Goal: Task Accomplishment & Management: Use online tool/utility

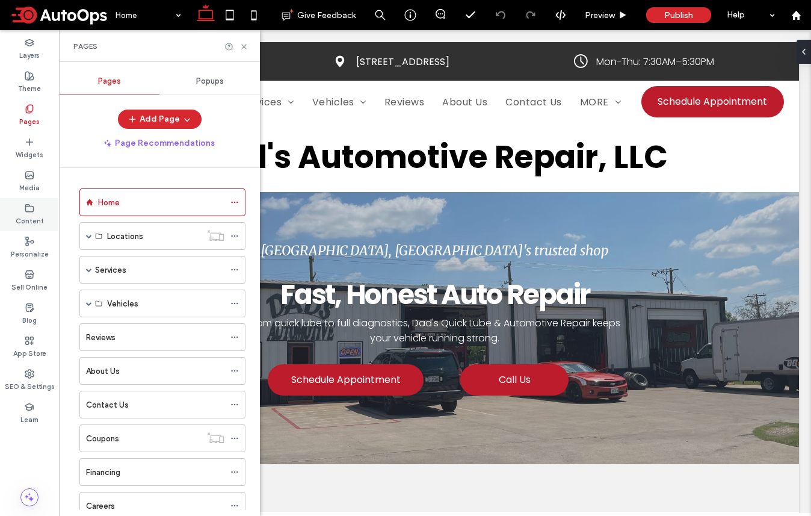
click at [27, 218] on label "Content" at bounding box center [30, 219] width 28 height 13
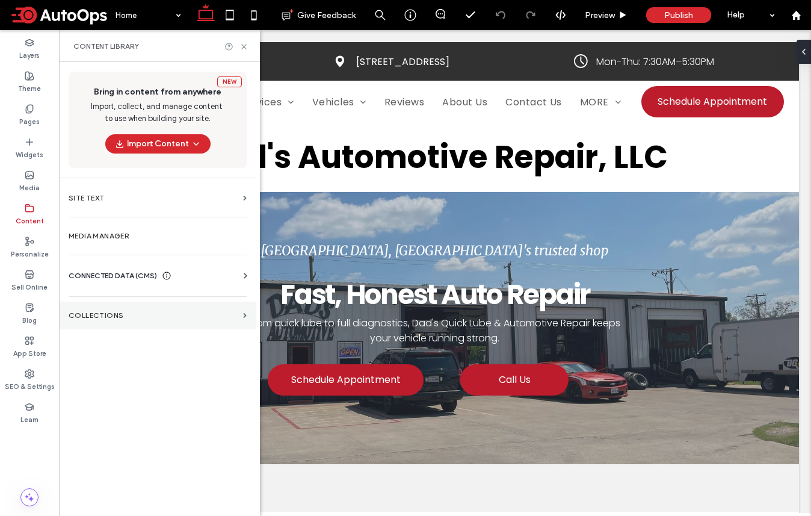
click at [120, 318] on label "Collections" at bounding box center [154, 315] width 170 height 8
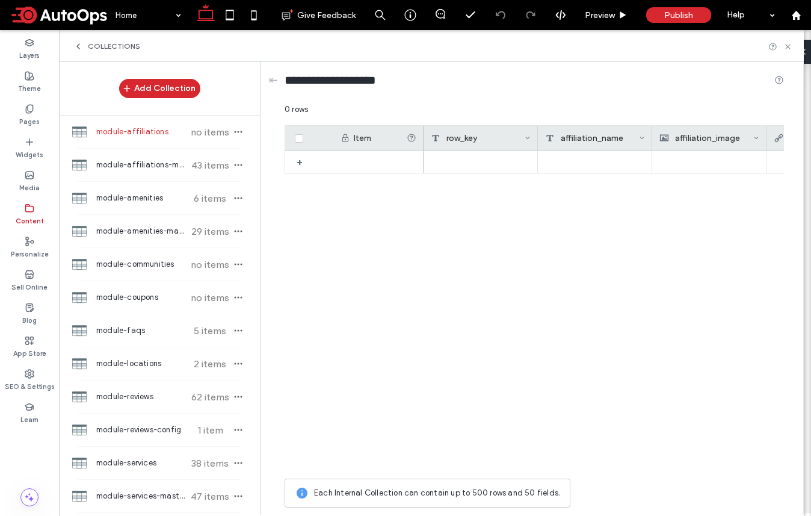
click at [82, 46] on icon at bounding box center [78, 47] width 10 height 10
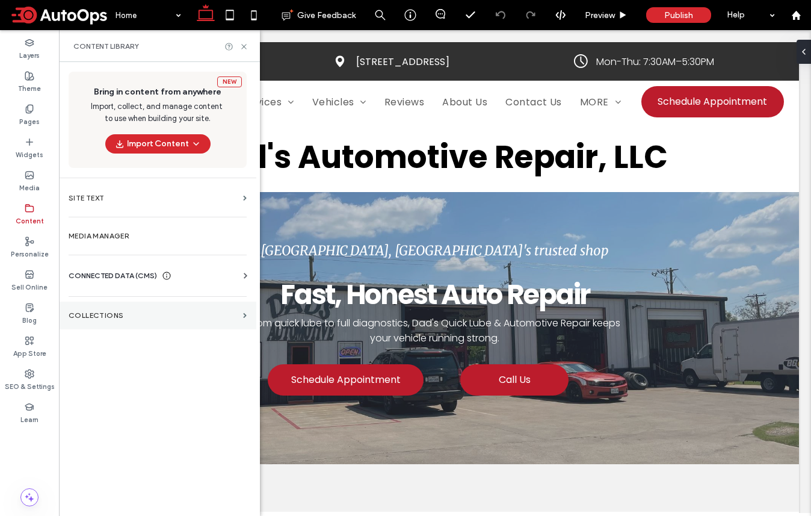
click at [120, 307] on section "Collections" at bounding box center [157, 315] width 197 height 28
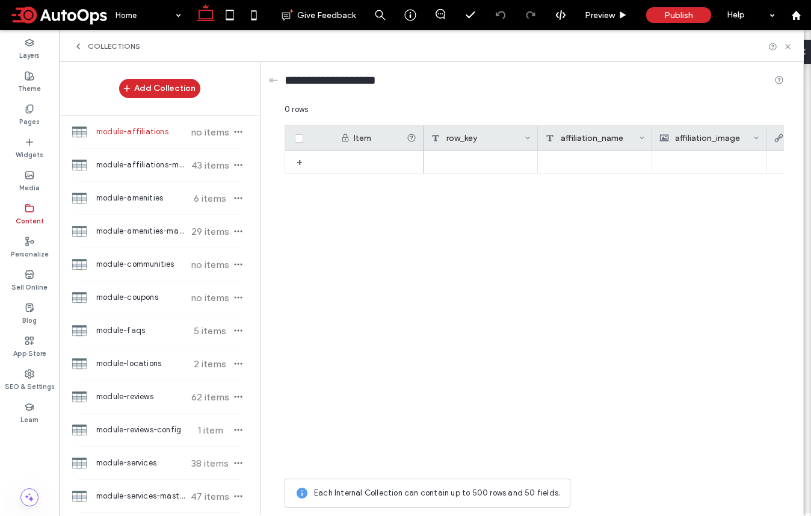
click at [78, 45] on icon at bounding box center [78, 47] width 10 height 10
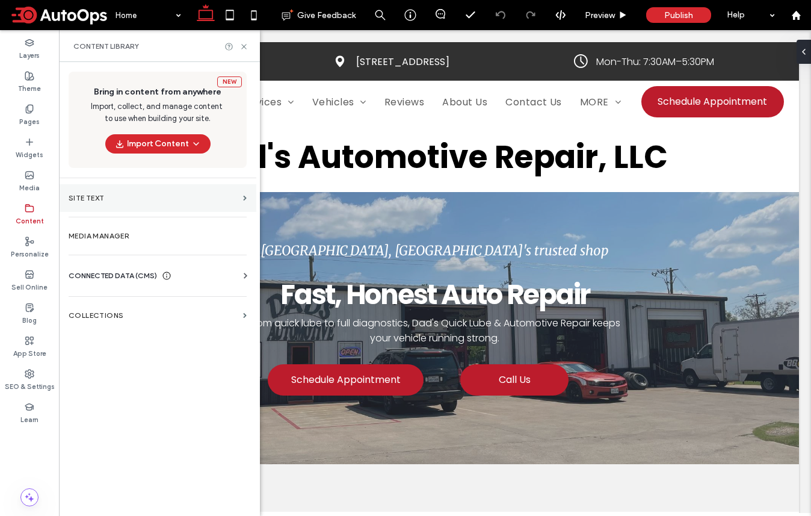
click at [111, 197] on label "Site Text" at bounding box center [154, 198] width 170 height 8
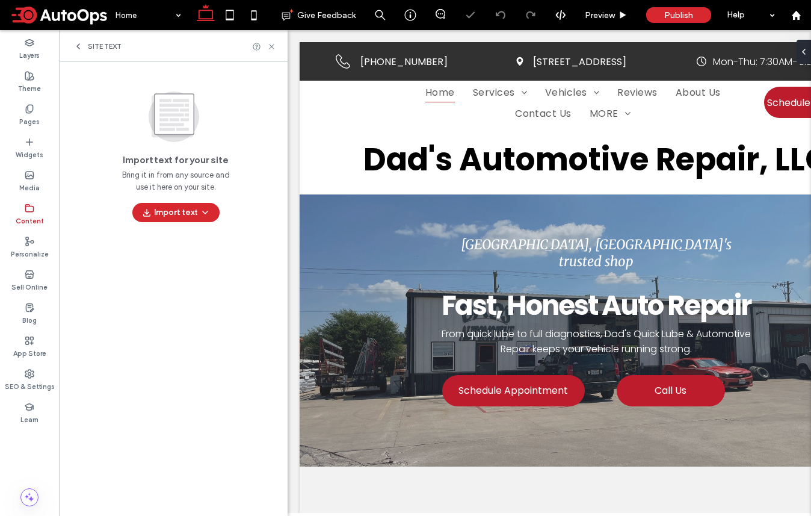
click at [76, 48] on icon at bounding box center [78, 47] width 10 height 10
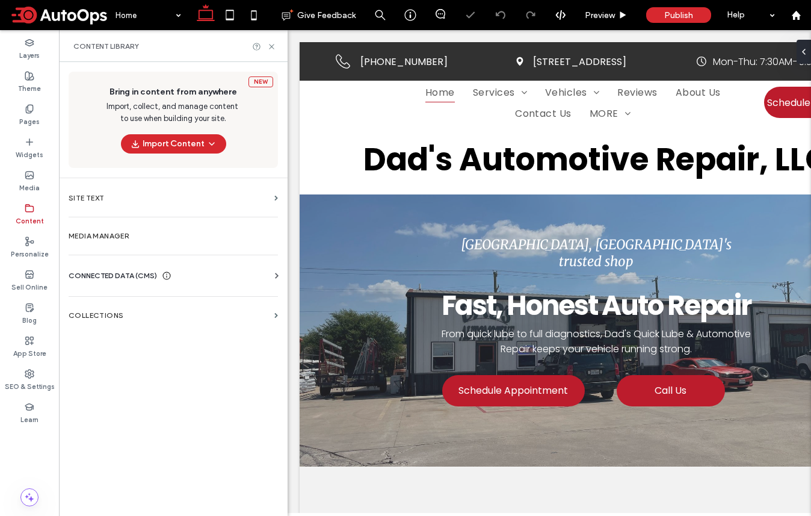
click at [35, 205] on div "Content" at bounding box center [29, 214] width 59 height 33
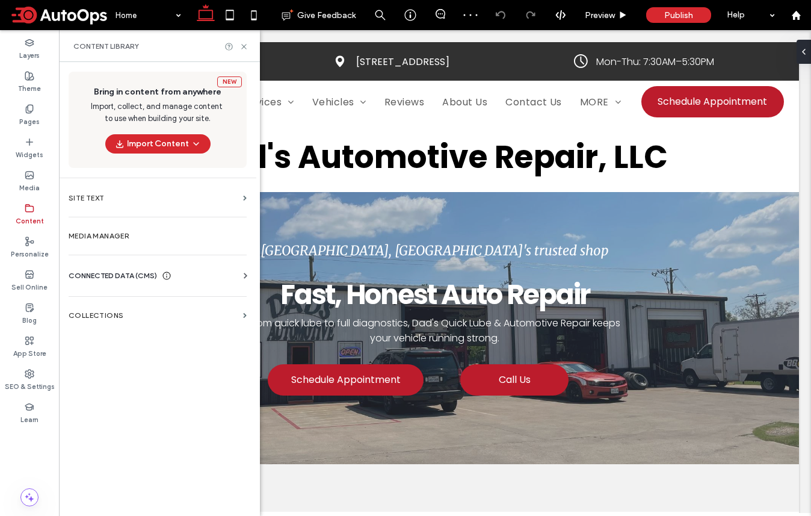
click at [95, 270] on span "CONNECTED DATA (CMS)" at bounding box center [113, 276] width 88 height 12
click at [120, 298] on section "Business Info" at bounding box center [160, 305] width 183 height 28
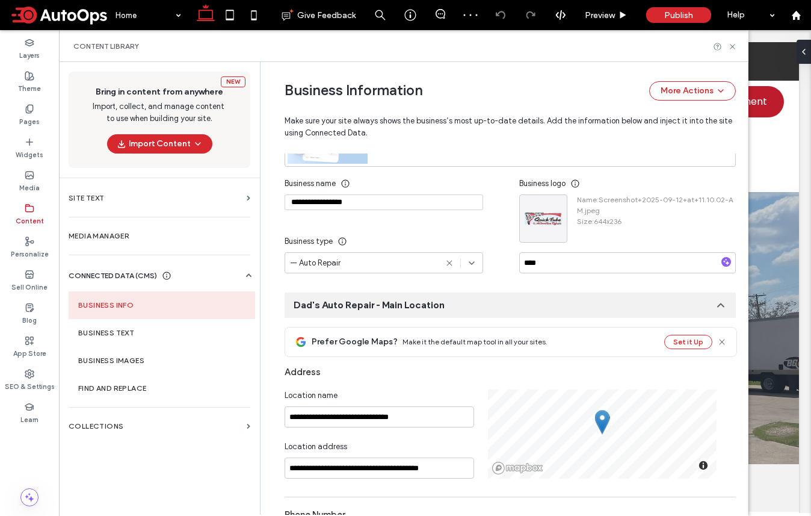
scroll to position [142, 0]
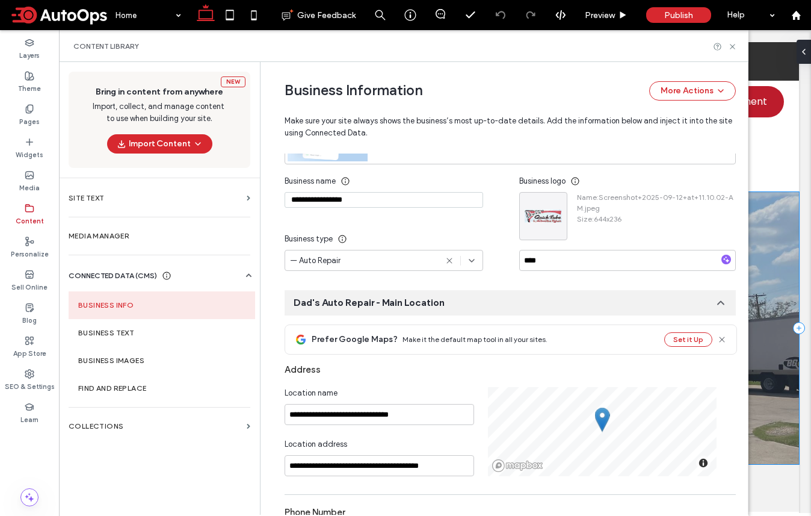
click at [773, 204] on div "[GEOGRAPHIC_DATA], [GEOGRAPHIC_DATA]'s trusted shop Fast, Honest Auto Repair Fr…" at bounding box center [435, 328] width 728 height 272
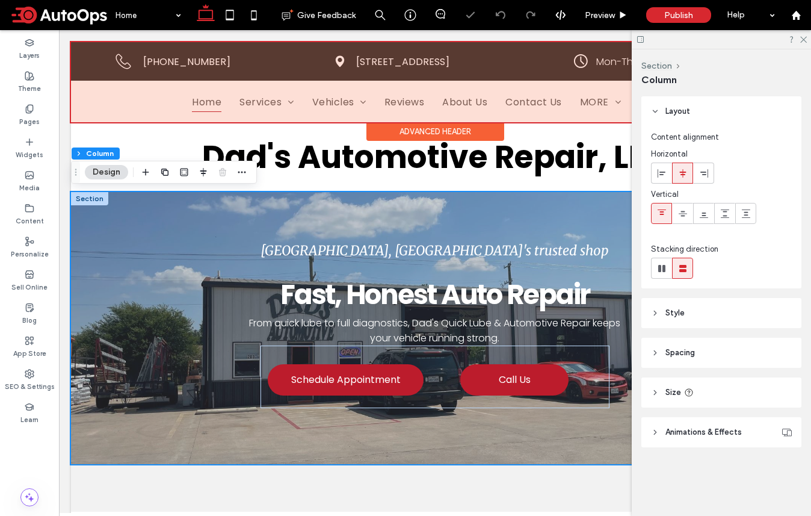
click at [119, 110] on div at bounding box center [435, 82] width 728 height 80
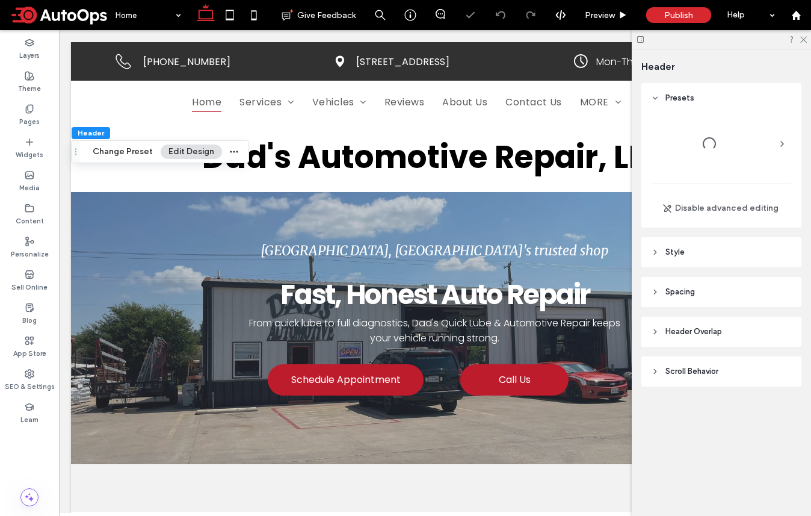
scroll to position [0, 0]
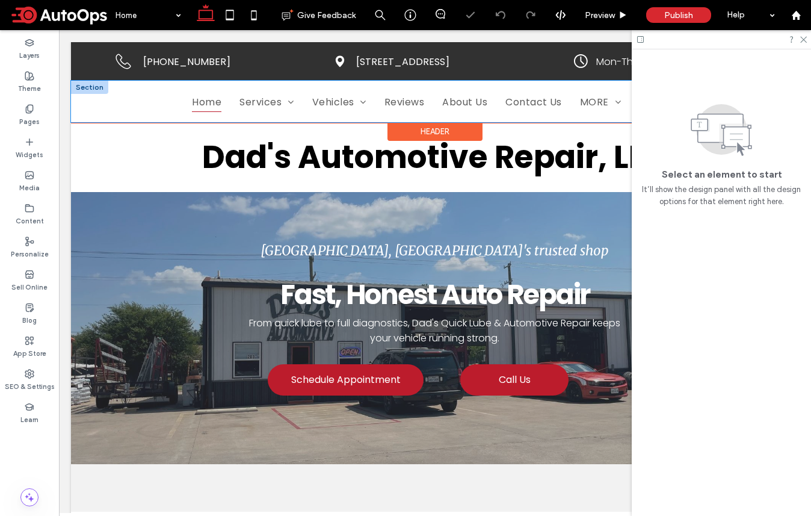
click at [117, 111] on div "Outline of a telephone handset. [PHONE_NUMBER] Black location pin icon. [STREET…" at bounding box center [435, 82] width 728 height 80
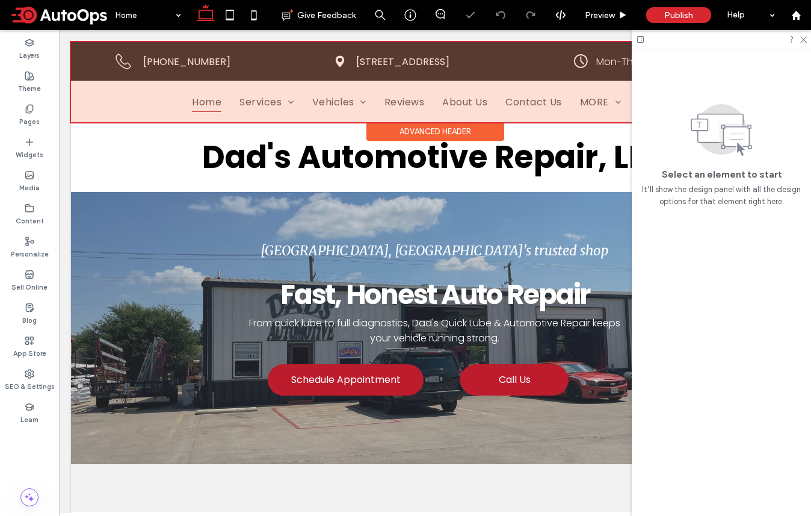
click at [117, 100] on div at bounding box center [435, 82] width 728 height 80
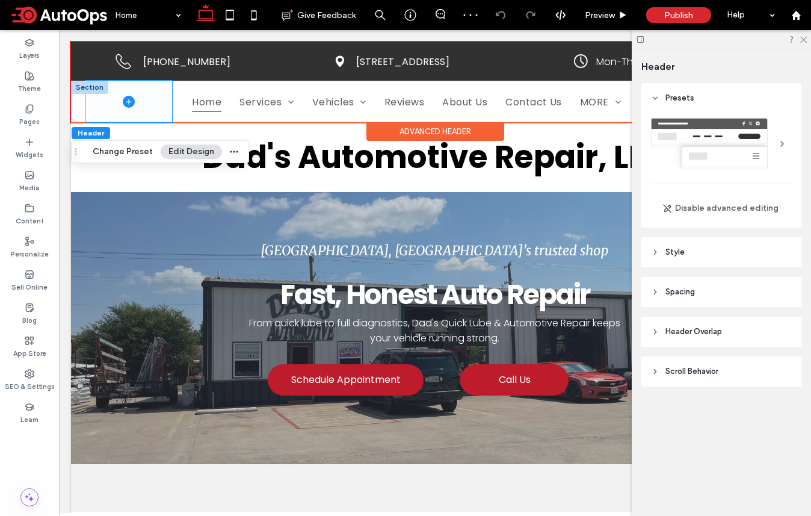
click at [126, 102] on icon at bounding box center [129, 102] width 12 height 12
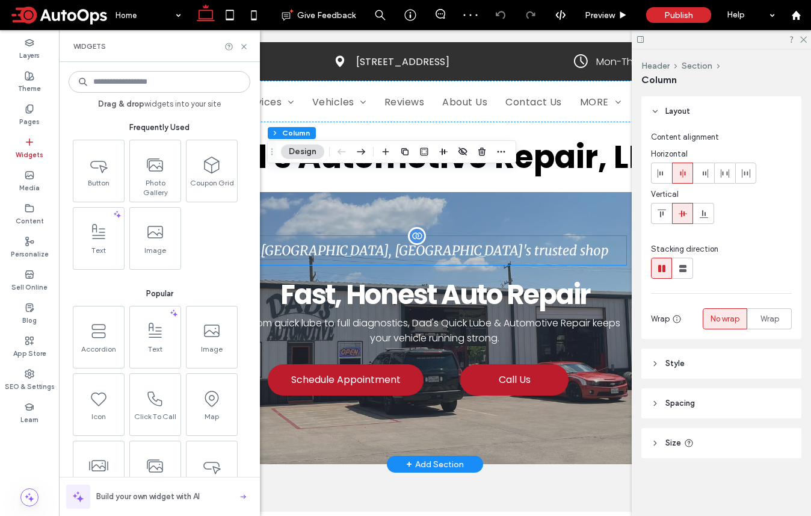
click at [374, 260] on div "[GEOGRAPHIC_DATA], [GEOGRAPHIC_DATA]'s trusted shop" at bounding box center [435, 250] width 382 height 29
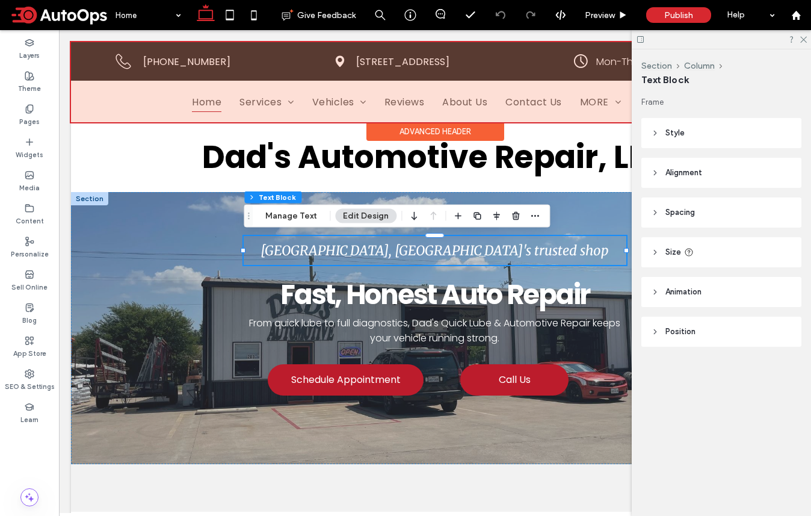
click at [128, 105] on div at bounding box center [435, 82] width 728 height 80
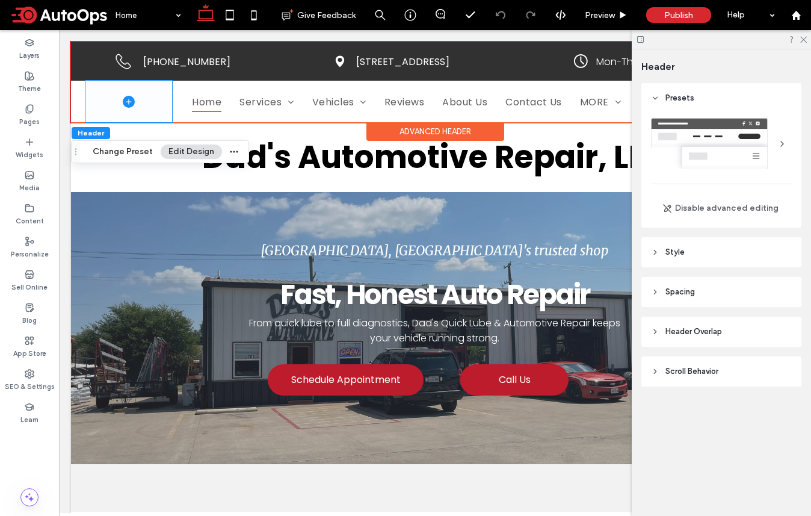
click at [128, 105] on icon at bounding box center [129, 102] width 12 height 12
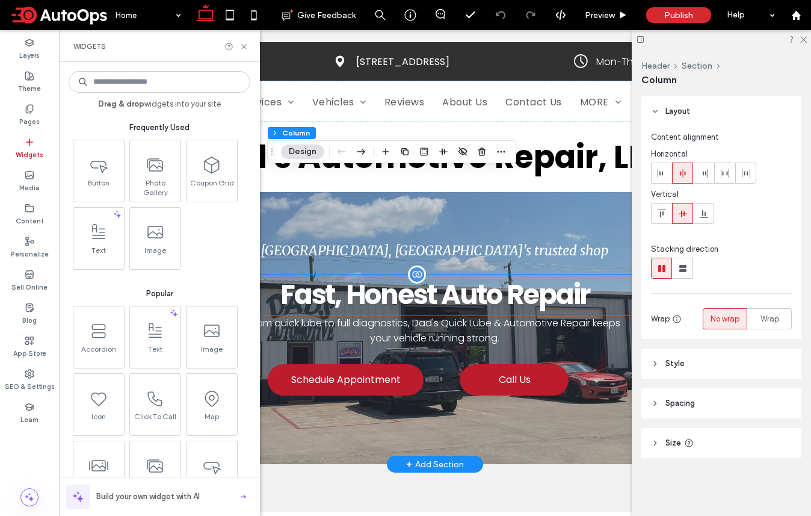
click at [392, 286] on span "Fast, Honest Auto Repair" at bounding box center [434, 295] width 309 height 38
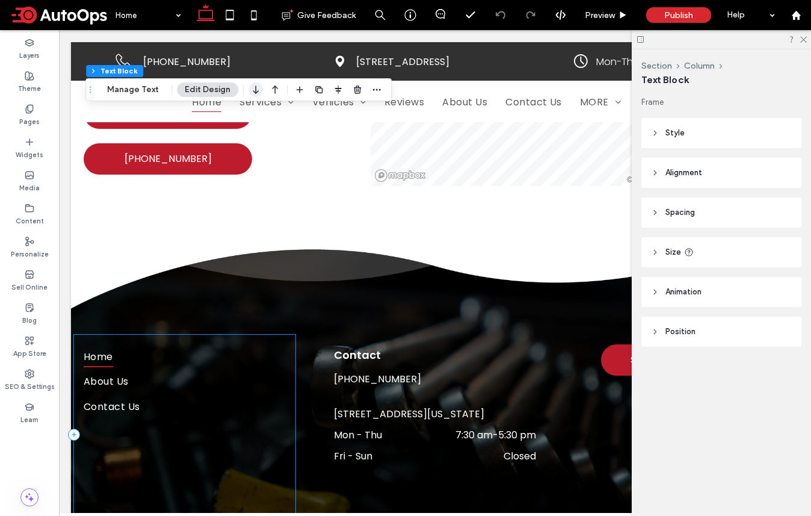
scroll to position [3375, 0]
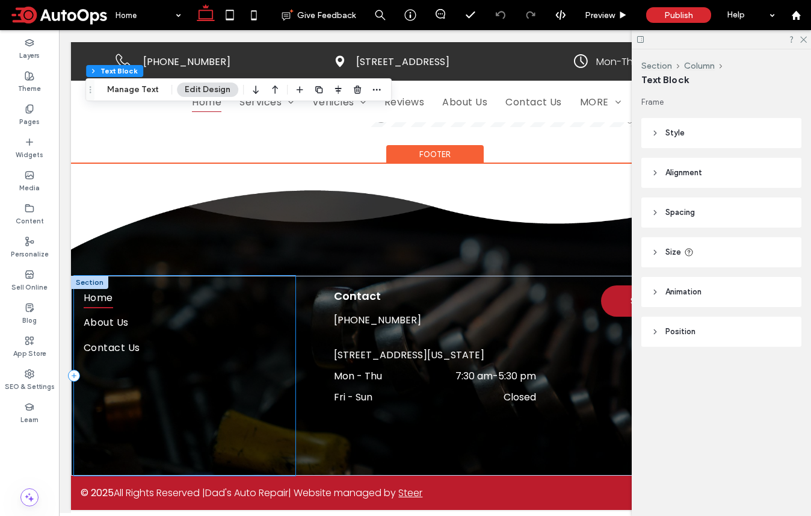
click at [233, 375] on div "Home About Us Contact Us" at bounding box center [184, 376] width 221 height 200
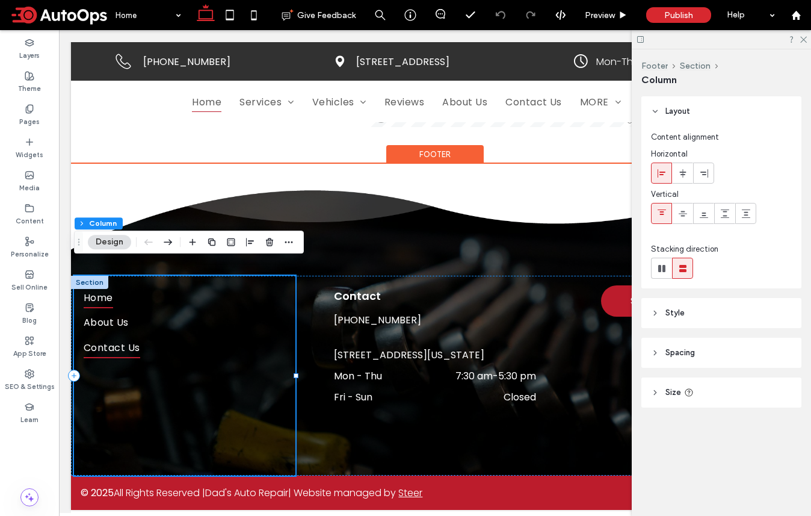
click at [194, 335] on link "Contact Us" at bounding box center [185, 347] width 202 height 25
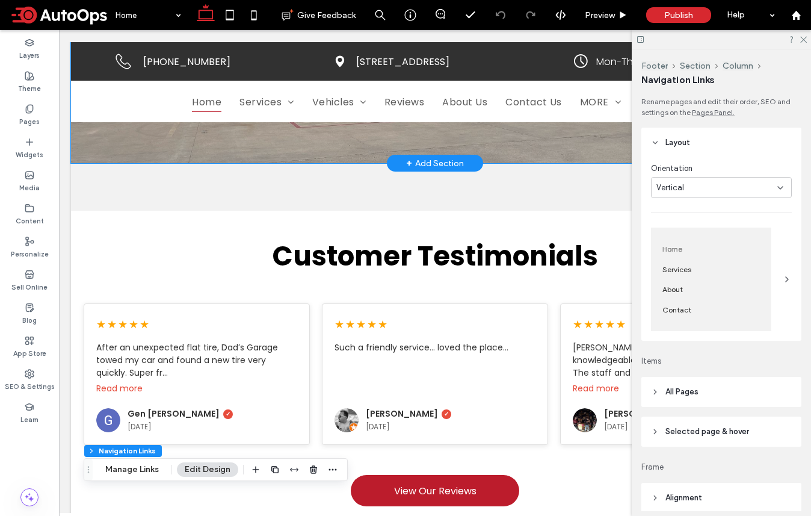
scroll to position [0, 0]
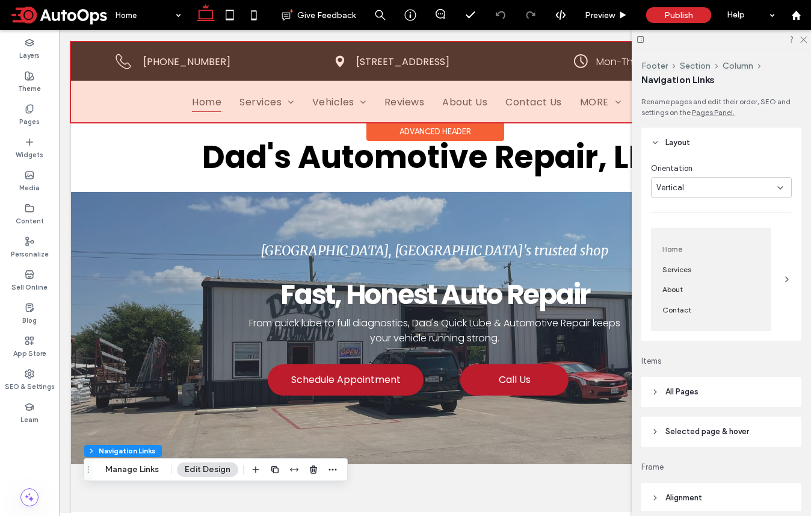
click at [122, 102] on div at bounding box center [435, 82] width 728 height 80
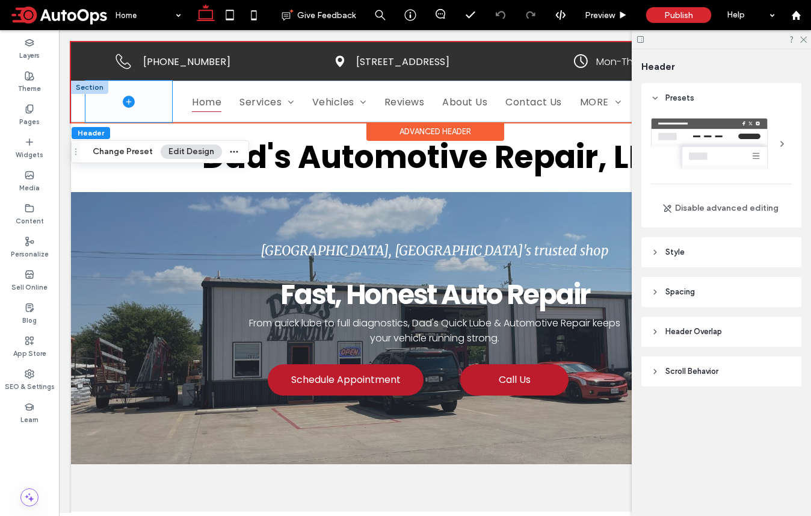
click at [129, 102] on icon at bounding box center [128, 101] width 1 height 5
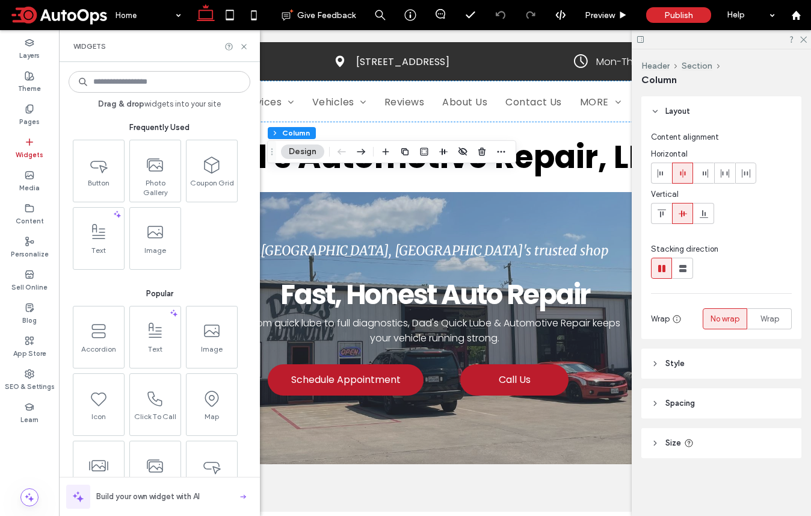
click at [246, 41] on div "Widgets" at bounding box center [159, 46] width 201 height 32
click at [245, 43] on icon at bounding box center [243, 46] width 9 height 9
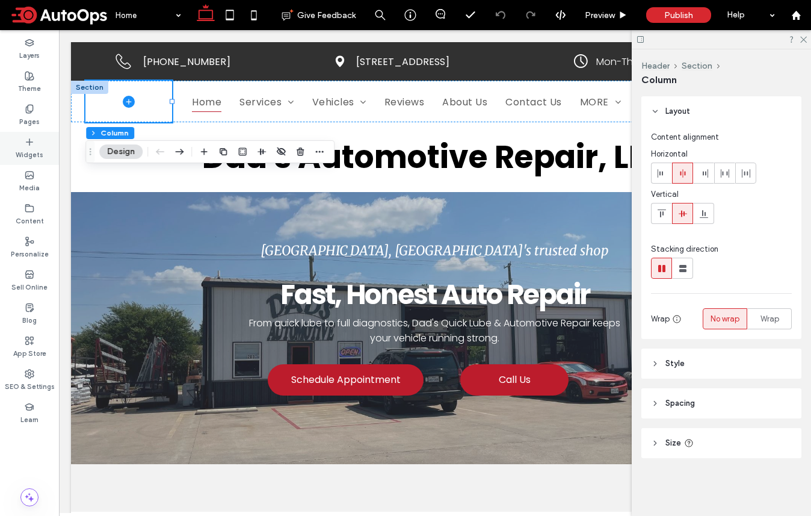
click at [30, 152] on label "Widgets" at bounding box center [30, 153] width 28 height 13
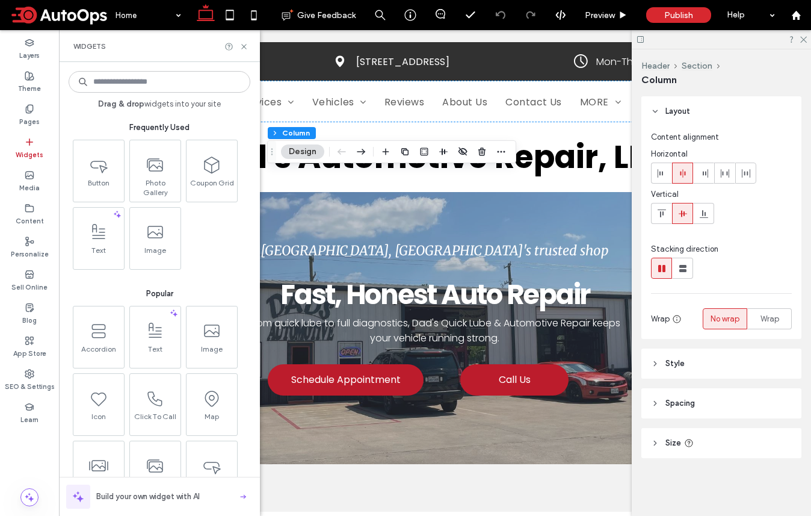
click at [147, 87] on input at bounding box center [160, 82] width 182 height 22
type input "*****"
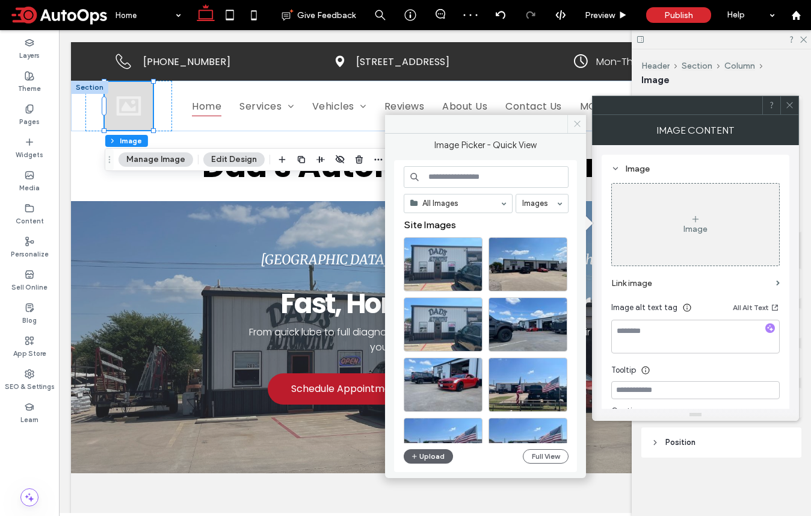
click at [577, 122] on icon at bounding box center [577, 123] width 9 height 9
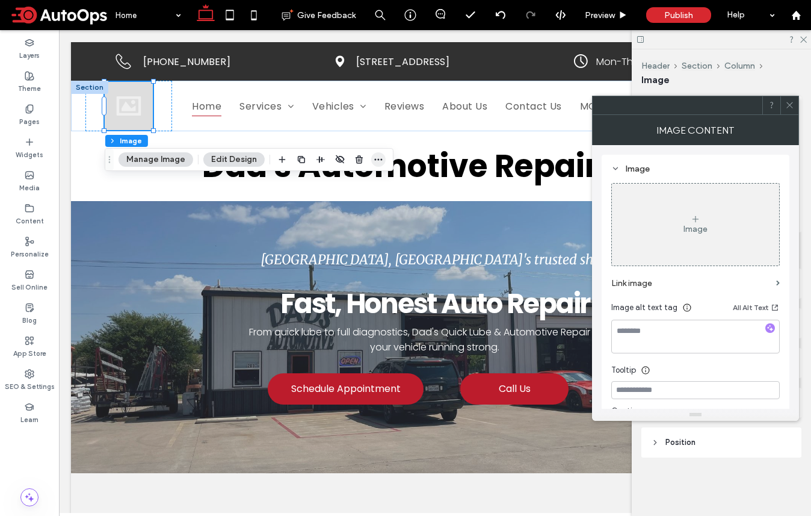
click at [375, 162] on icon "button" at bounding box center [379, 160] width 10 height 10
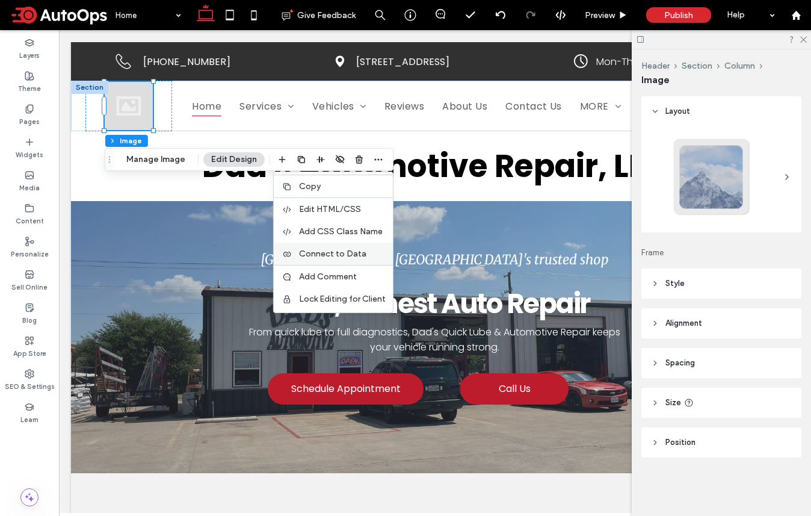
click at [348, 253] on span "Connect to Data" at bounding box center [332, 254] width 67 height 10
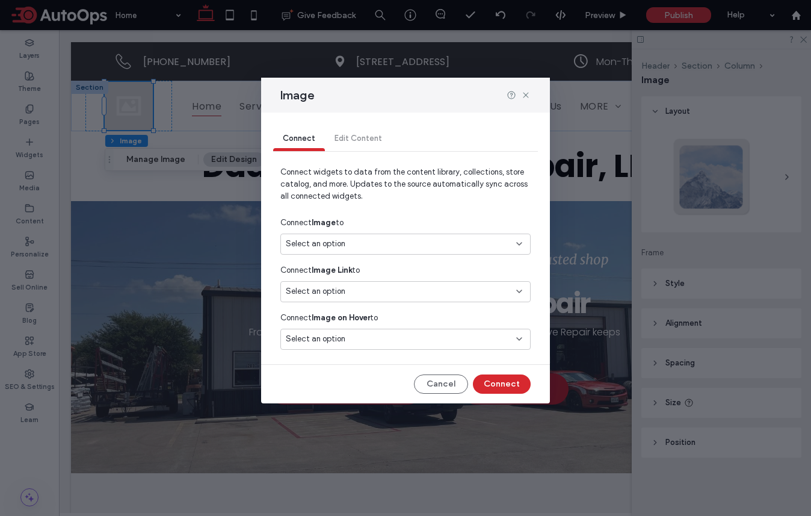
click at [363, 236] on div "Select an option" at bounding box center [405, 243] width 250 height 21
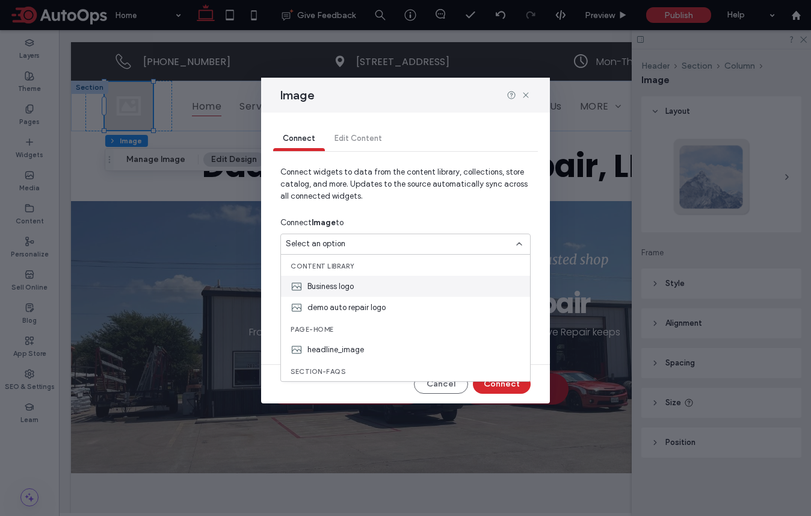
click at [358, 285] on div "Business logo" at bounding box center [405, 286] width 249 height 21
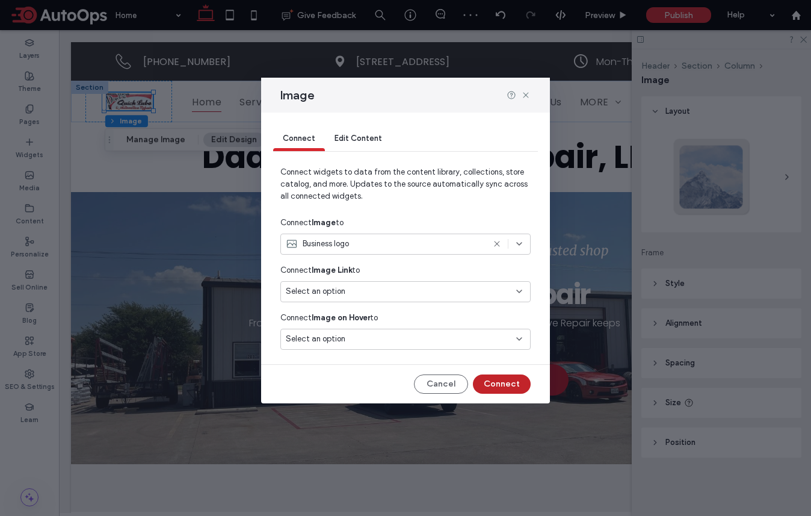
click at [513, 383] on button "Connect" at bounding box center [502, 383] width 58 height 19
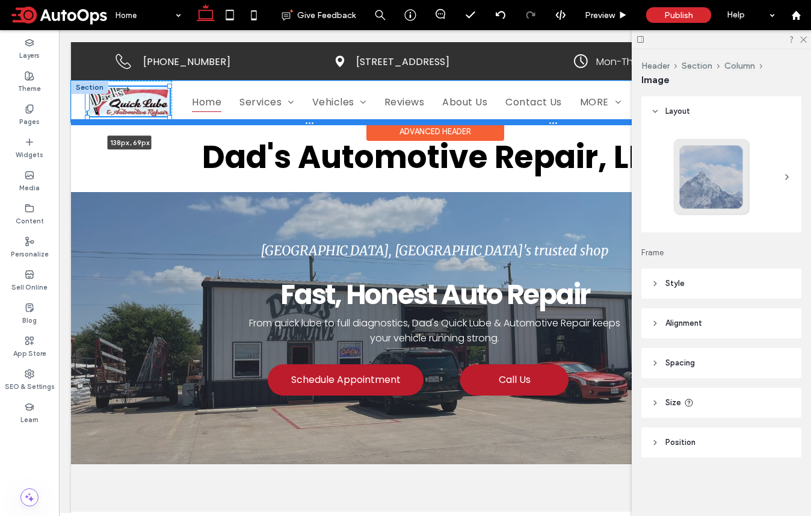
drag, startPoint x: 152, startPoint y: 110, endPoint x: 168, endPoint y: 122, distance: 19.7
click at [168, 122] on div "138px , 69px Home Services Brake Service Oil Change Battery Service Wheel Align…" at bounding box center [435, 102] width 728 height 42
type input "***"
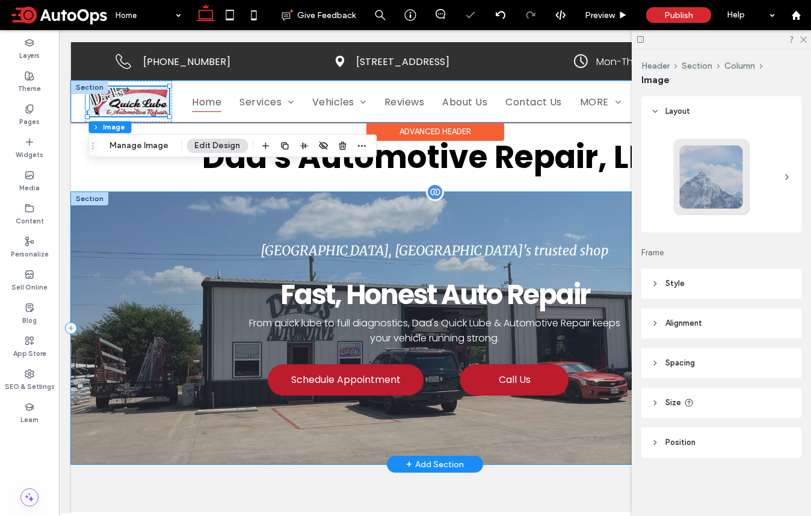
click at [158, 240] on div "[GEOGRAPHIC_DATA], [GEOGRAPHIC_DATA]'s trusted shop Fast, Honest Auto Repair Fr…" at bounding box center [435, 328] width 728 height 272
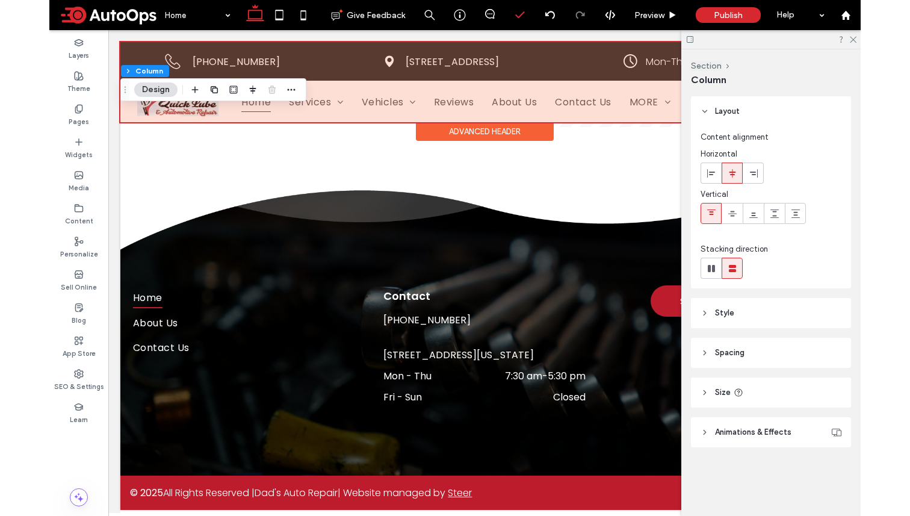
scroll to position [3334, 0]
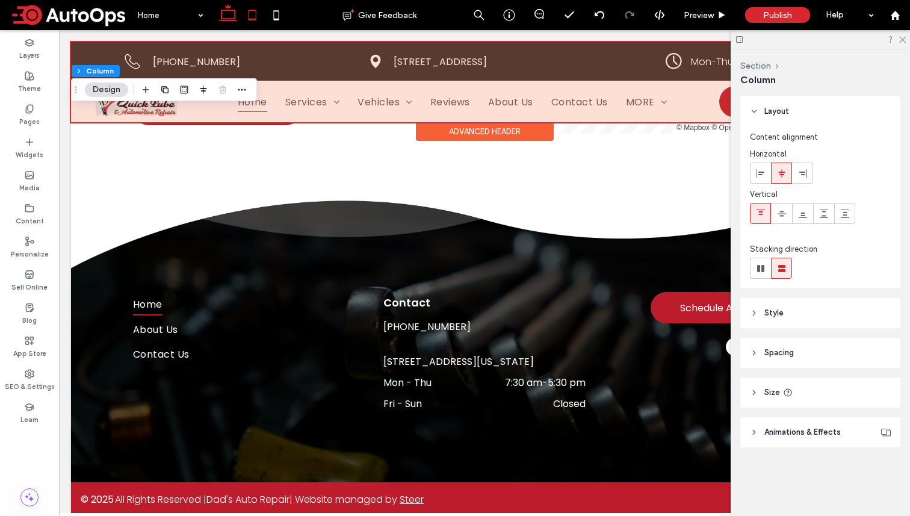
click at [252, 10] on use at bounding box center [252, 15] width 8 height 10
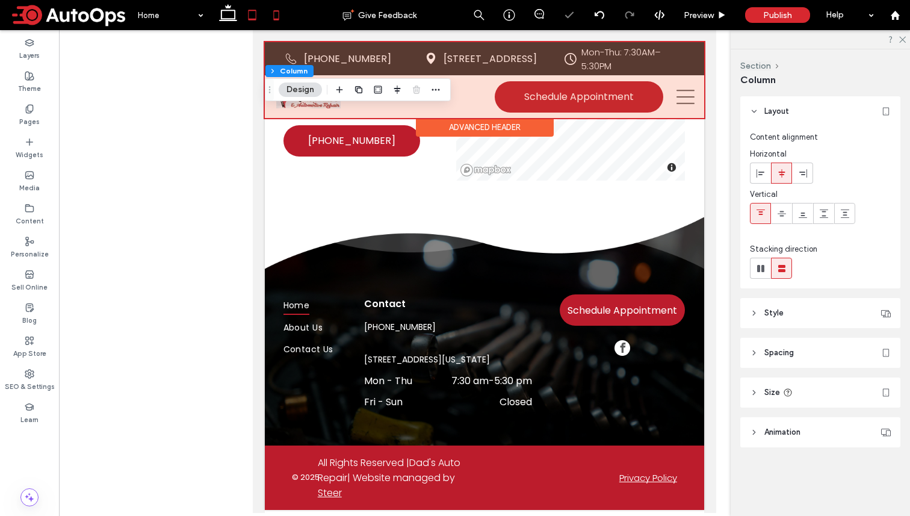
click at [284, 11] on icon at bounding box center [276, 15] width 24 height 24
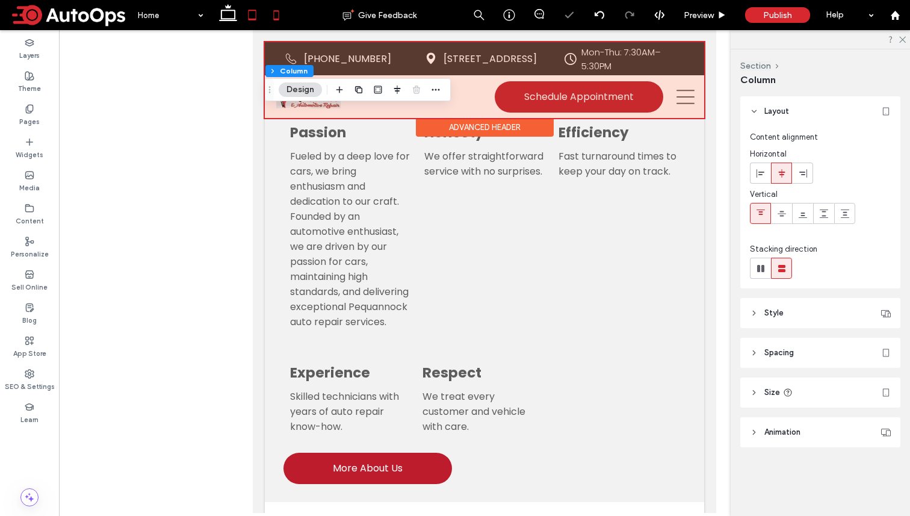
type input "*"
type input "***"
type input "*"
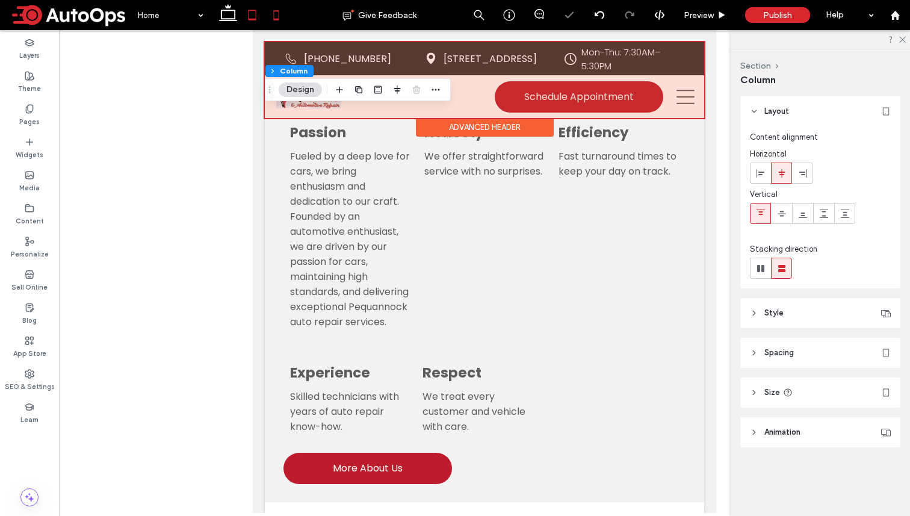
type input "***"
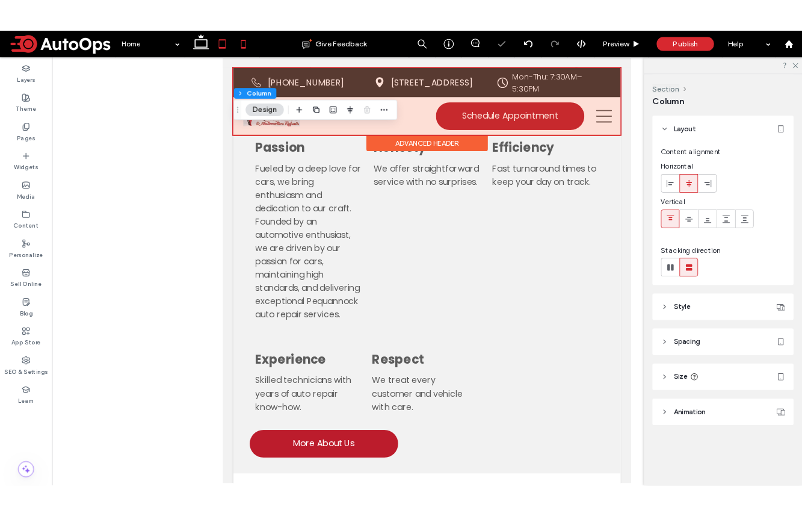
scroll to position [4623, 0]
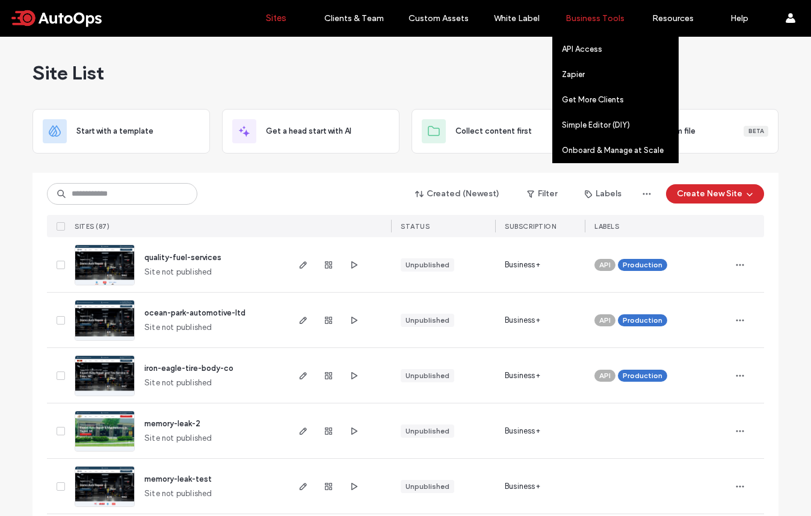
click at [592, 13] on label "Business Tools" at bounding box center [595, 18] width 59 height 10
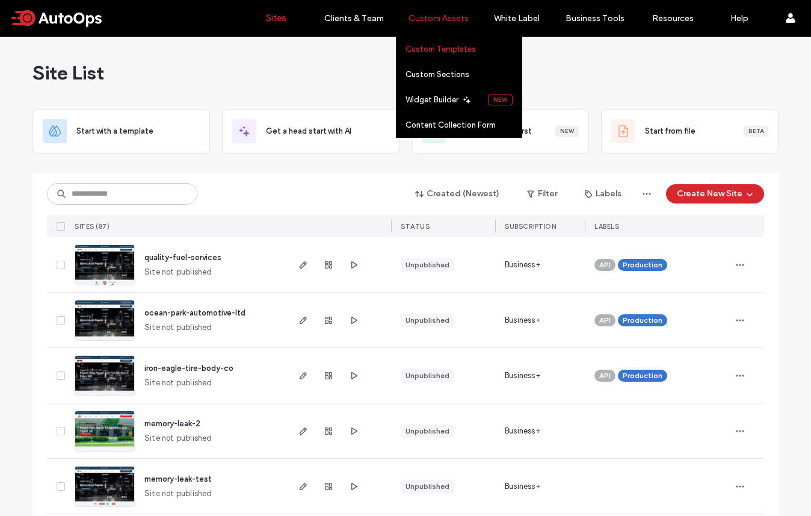
click at [442, 55] on link "Custom Templates" at bounding box center [464, 49] width 116 height 25
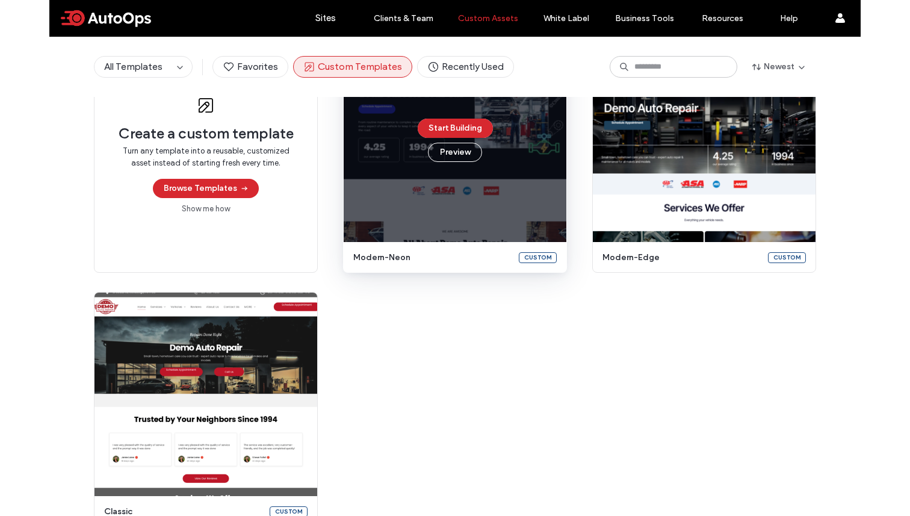
scroll to position [261, 0]
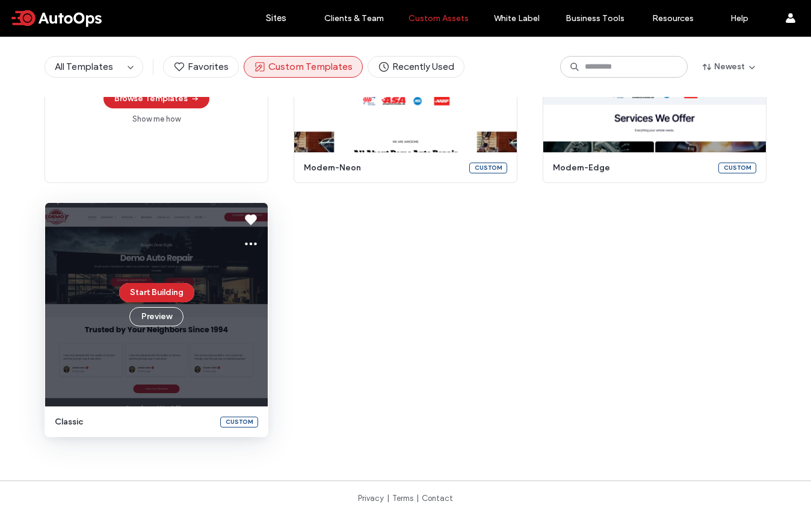
click at [203, 315] on div "Start Building Preview" at bounding box center [156, 304] width 223 height 203
click at [246, 242] on icon at bounding box center [251, 243] width 14 height 14
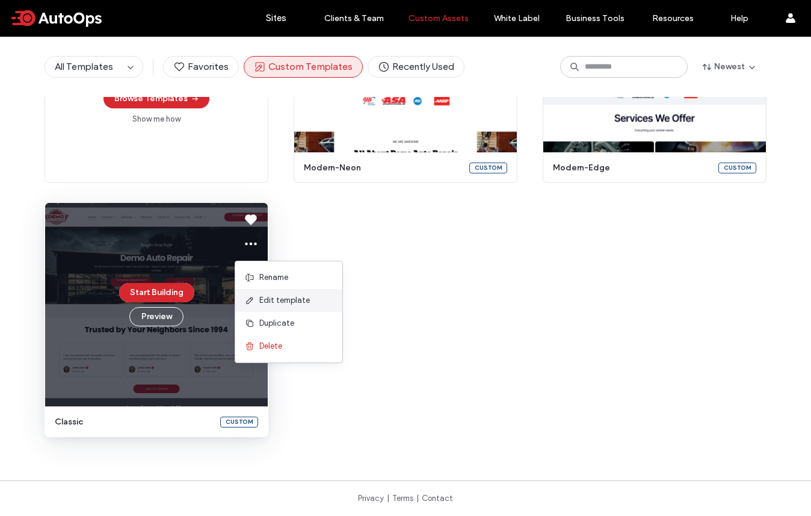
click at [273, 299] on span "Edit template" at bounding box center [284, 300] width 51 height 12
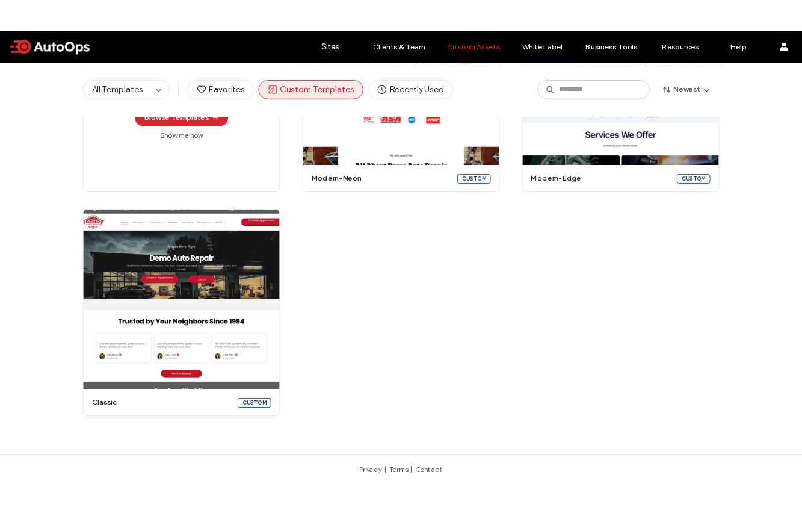
scroll to position [0, 0]
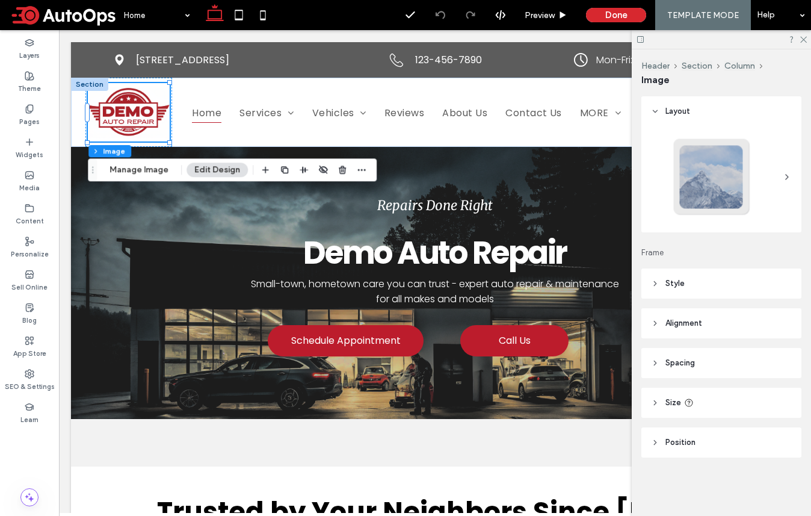
click at [129, 108] on img at bounding box center [128, 112] width 81 height 52
